Goal: Find specific page/section: Find specific page/section

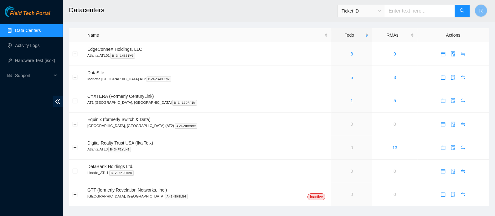
click at [347, 13] on span "Ticket ID" at bounding box center [360, 10] width 39 height 9
click at [352, 48] on div "Rack Number" at bounding box center [366, 43] width 47 height 10
click at [406, 11] on input "text" at bounding box center [420, 11] width 70 height 13
type input "700.09"
click at [379, 10] on span "Ticket ID" at bounding box center [360, 10] width 39 height 9
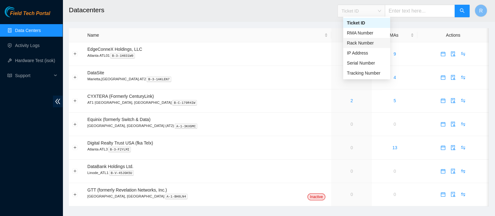
click at [368, 45] on div "Rack Number" at bounding box center [366, 42] width 39 height 7
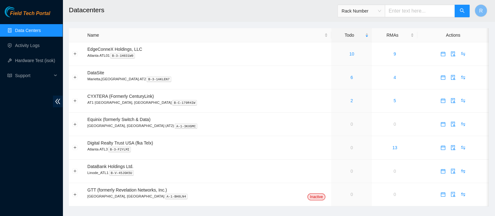
click at [397, 15] on input "text" at bounding box center [420, 11] width 70 height 13
type input "700.09"
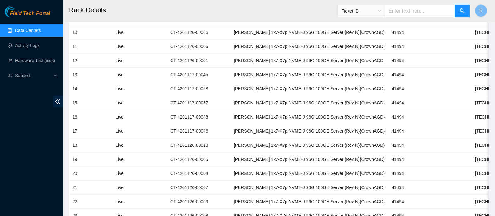
scroll to position [391, 0]
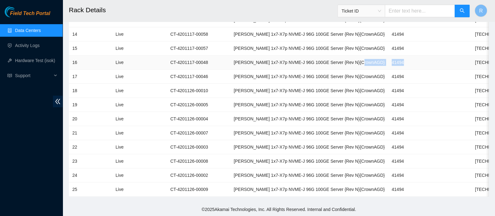
drag, startPoint x: 368, startPoint y: 57, endPoint x: 349, endPoint y: 59, distance: 19.5
click at [349, 59] on tr "16 Live CT-4201117-00048 [PERSON_NAME] 1x7-X7p NVME-J 96G 100GE Server {Rev N}{…" at bounding box center [331, 62] width 525 height 14
copy tr "41494"
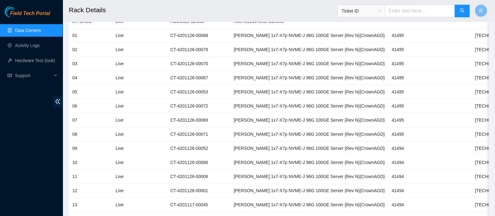
scroll to position [197, 0]
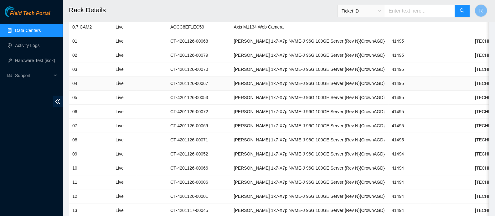
click at [329, 76] on td "[PERSON_NAME] 1x7-X7p NVME-J 96G 100GE Server {Rev N}{CrownAGD}" at bounding box center [309, 83] width 158 height 14
drag, startPoint x: 428, startPoint y: 153, endPoint x: 451, endPoint y: 154, distance: 22.6
click at [471, 154] on td "[TECHNICAL_ID]" at bounding box center [491, 154] width 41 height 14
copy td "[TECHNICAL_ID]"
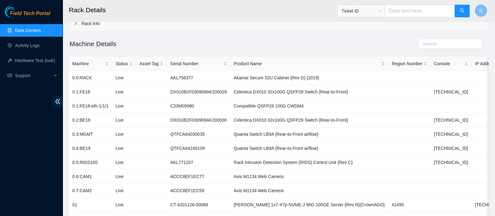
scroll to position [47, 0]
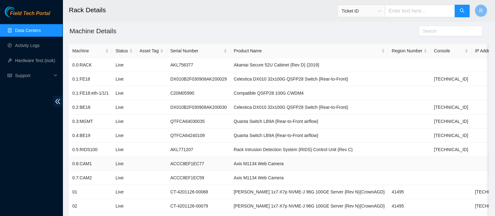
click at [93, 161] on td "0.6:CAM1" at bounding box center [90, 163] width 43 height 14
click at [181, 162] on td "ACCC8EF1EC77" at bounding box center [199, 163] width 64 height 14
copy td "ACCC8EF1EC77"
click at [181, 177] on td "ACCC8EF1EC59" at bounding box center [199, 178] width 64 height 14
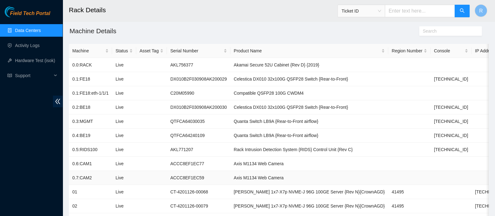
click at [181, 177] on td "ACCC8EF1EC59" at bounding box center [199, 178] width 64 height 14
copy td "ACCC8EF1EC59"
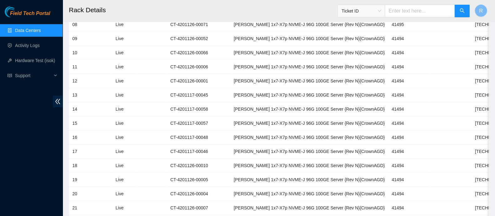
scroll to position [297, 0]
